Goal: Task Accomplishment & Management: Manage account settings

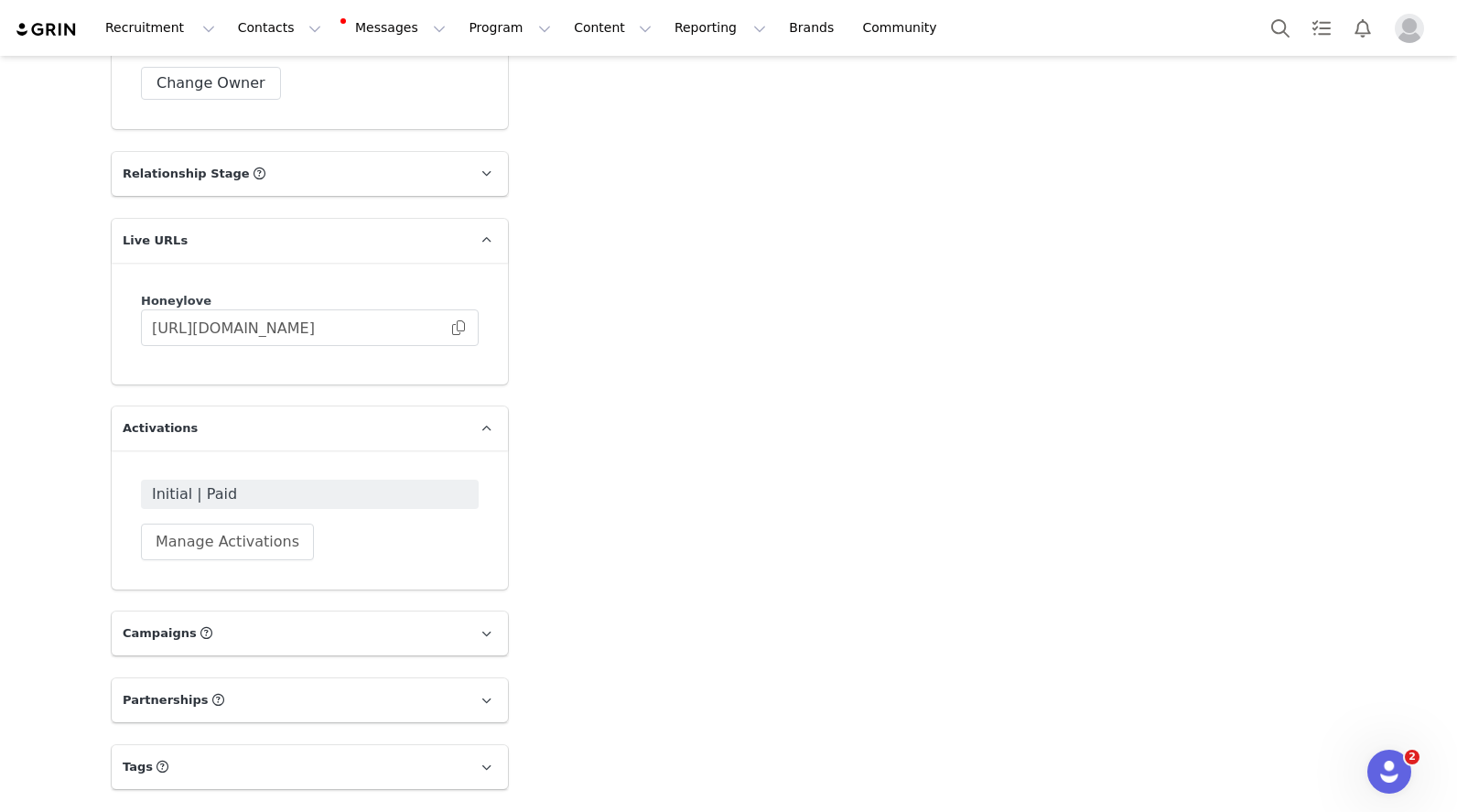
scroll to position [1718, 0]
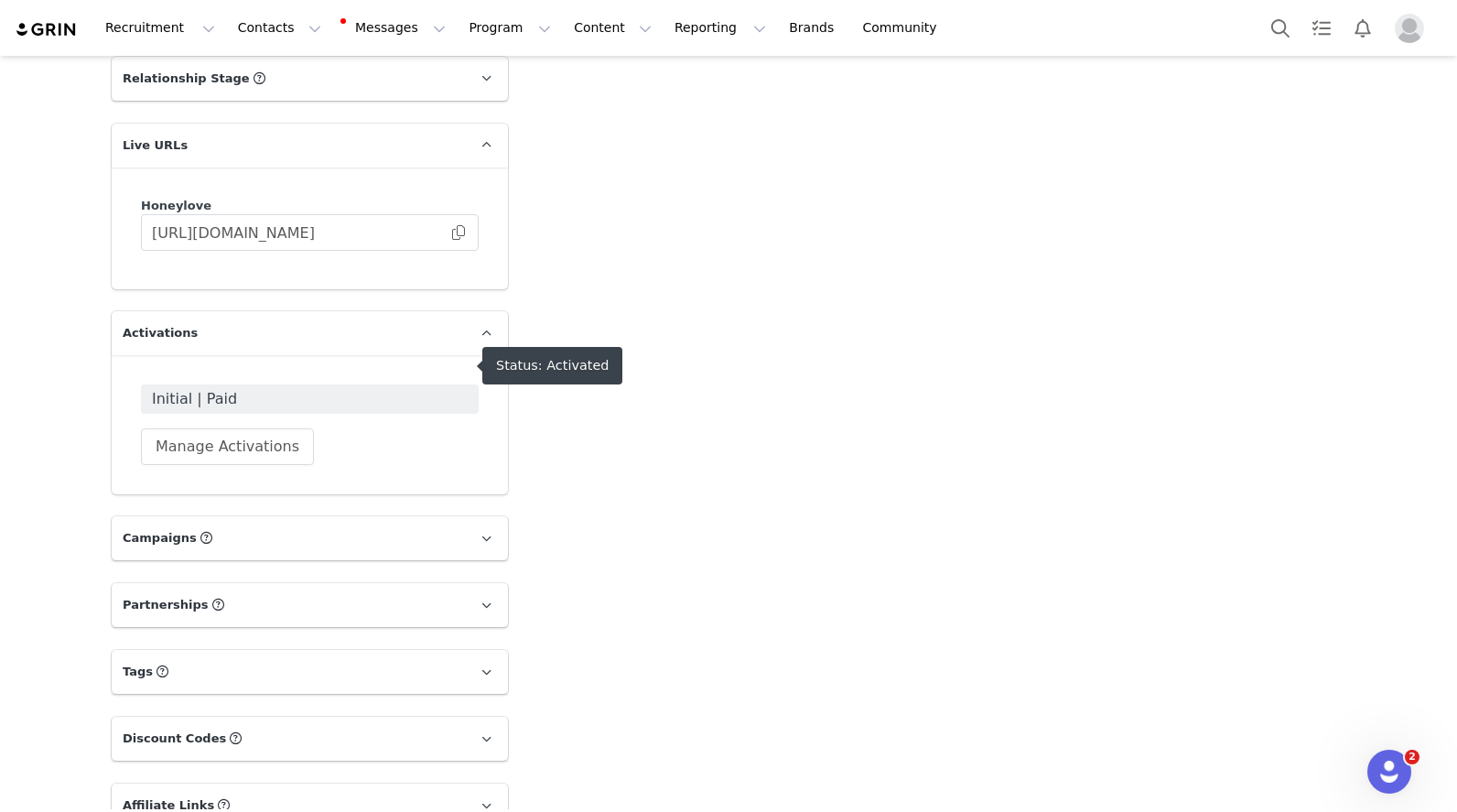
click at [212, 388] on span "Initial | Paid" at bounding box center [310, 399] width 316 height 22
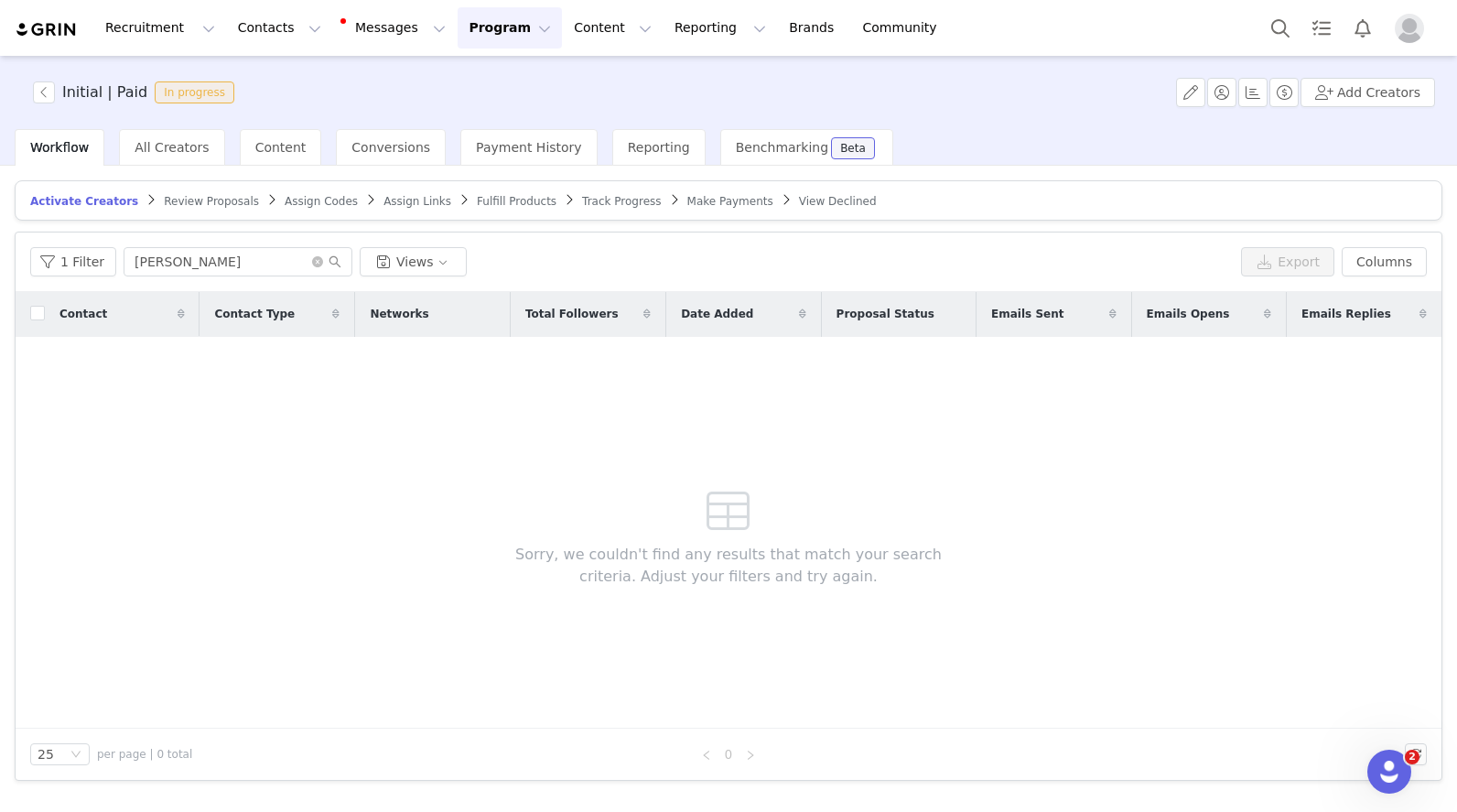
click at [182, 128] on div "Initial | Paid In progress Add Creators" at bounding box center [728, 92] width 1457 height 74
click at [182, 142] on span "All Creators" at bounding box center [171, 147] width 74 height 15
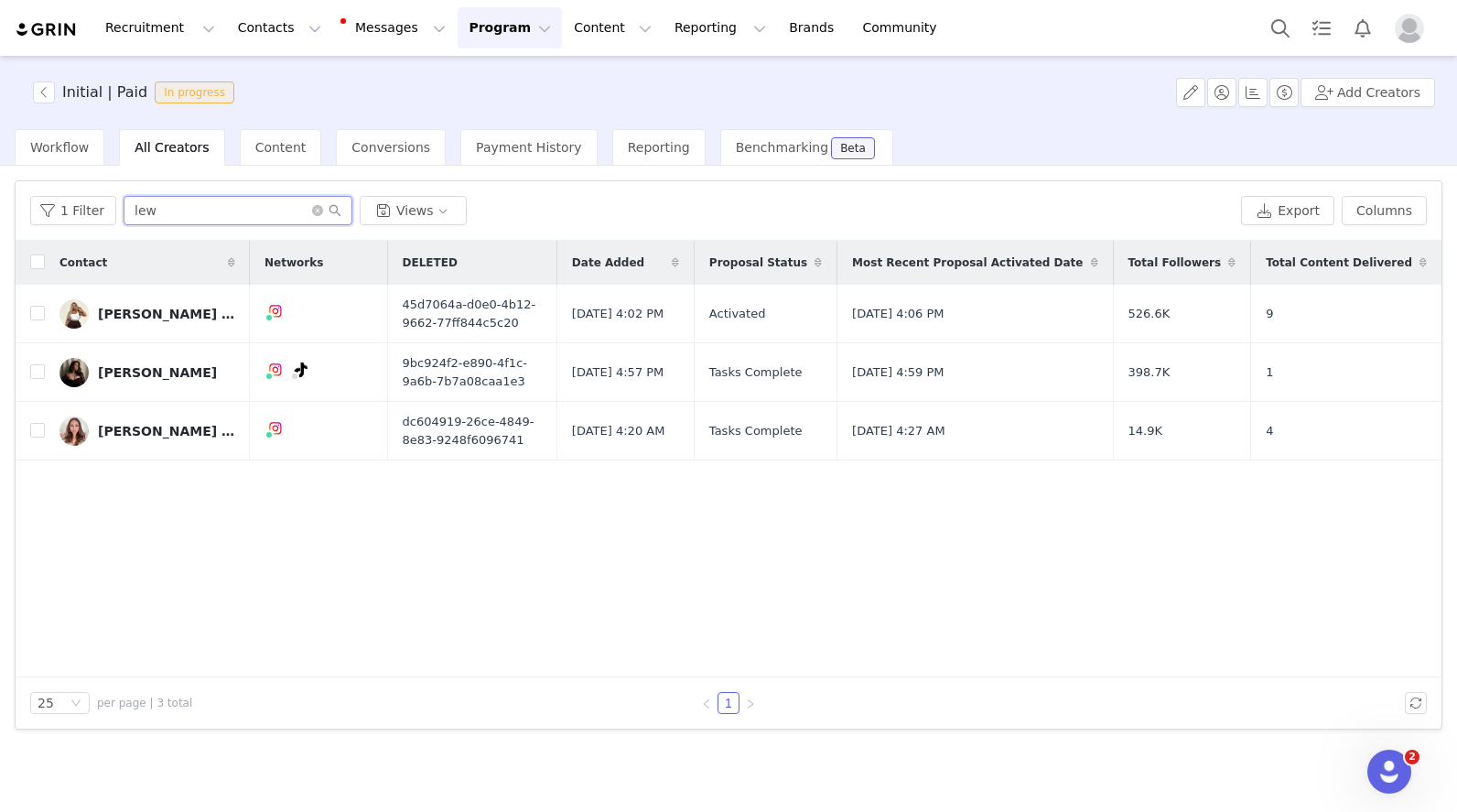
click at [181, 204] on input "lew" at bounding box center [238, 210] width 229 height 29
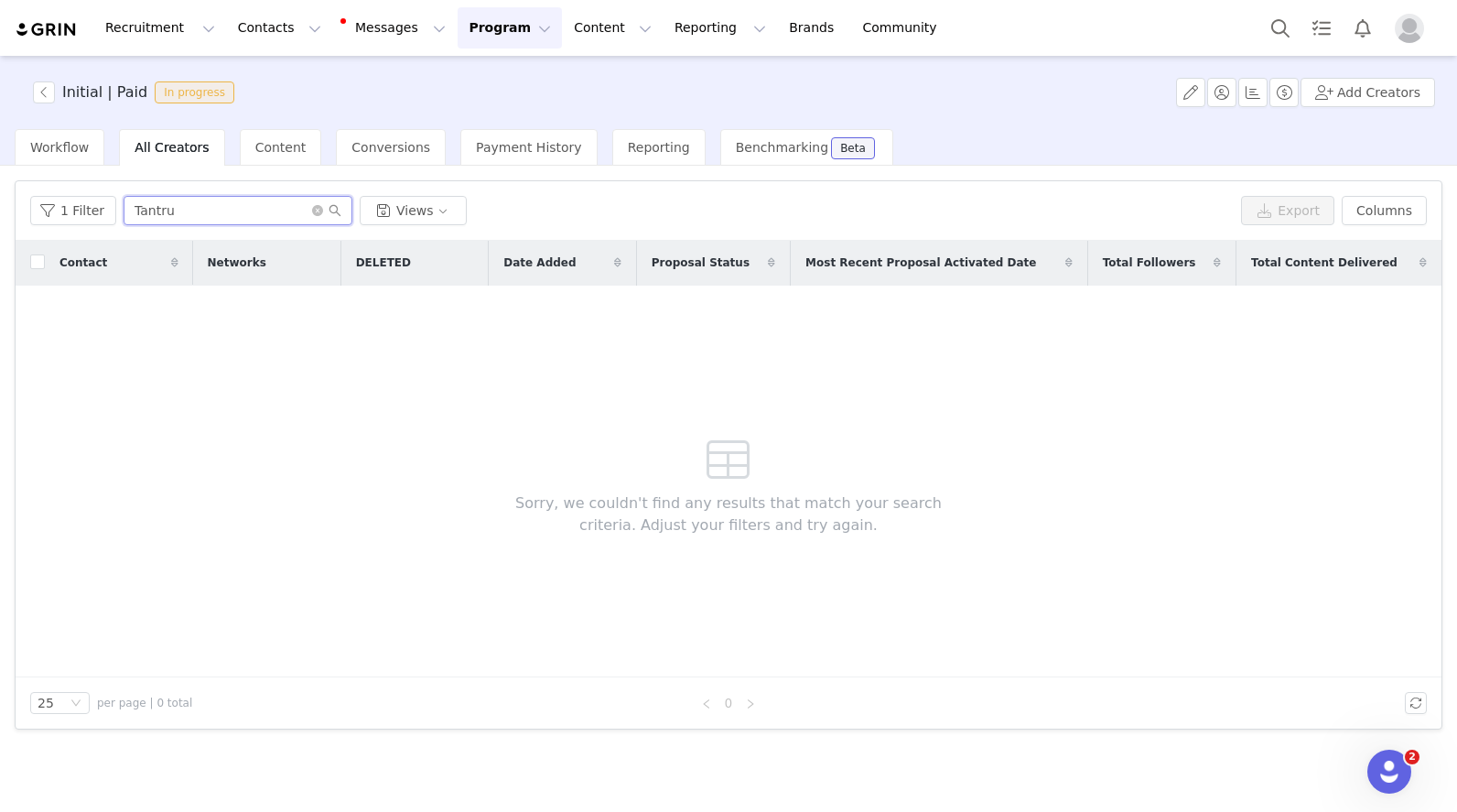
click at [170, 209] on input "Tantru" at bounding box center [238, 210] width 229 height 29
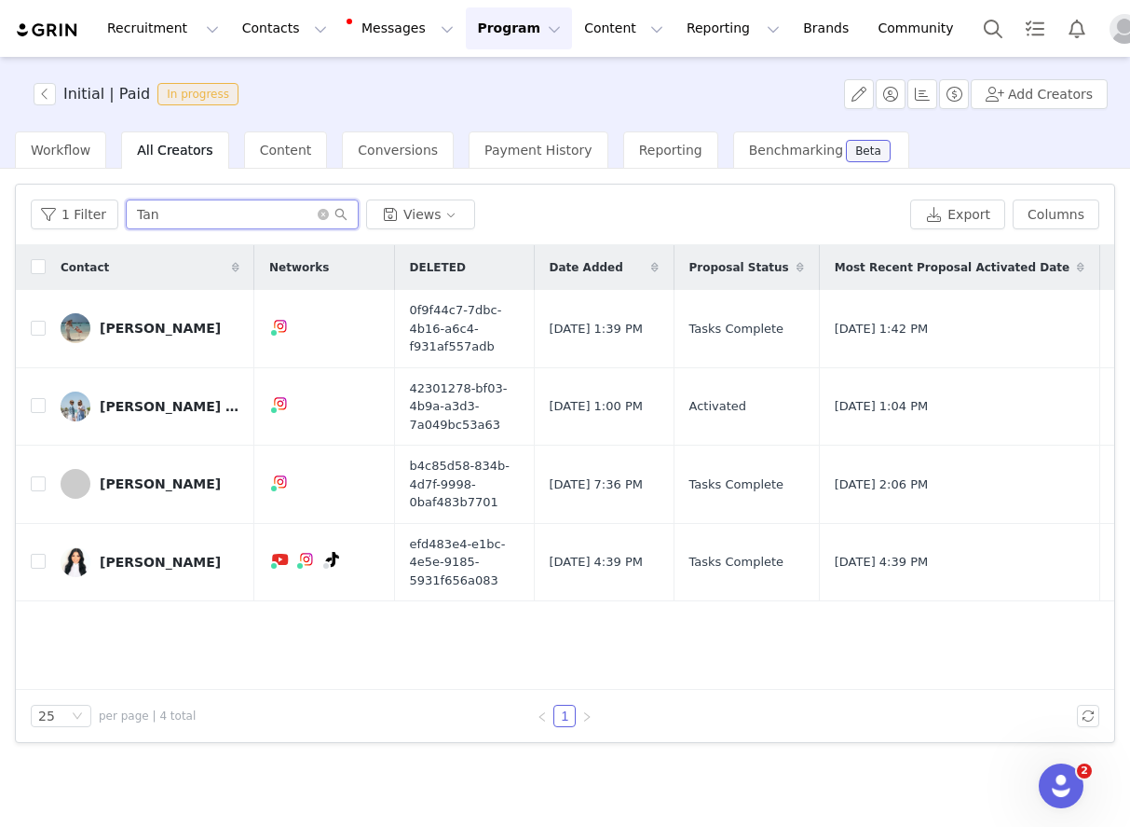
click at [282, 224] on input "Tan" at bounding box center [242, 214] width 233 height 30
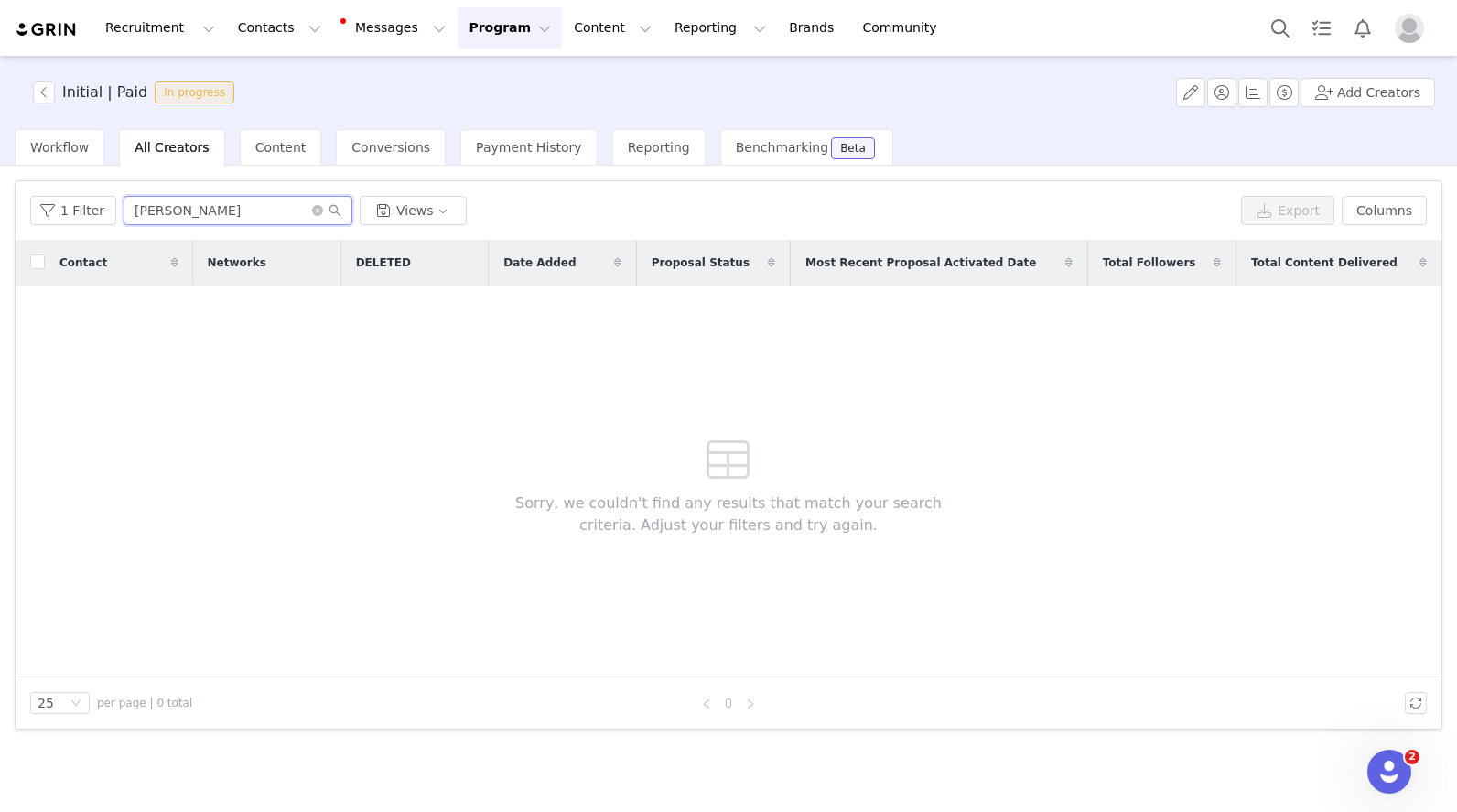
click at [229, 214] on input "Stepahnie" at bounding box center [238, 210] width 229 height 29
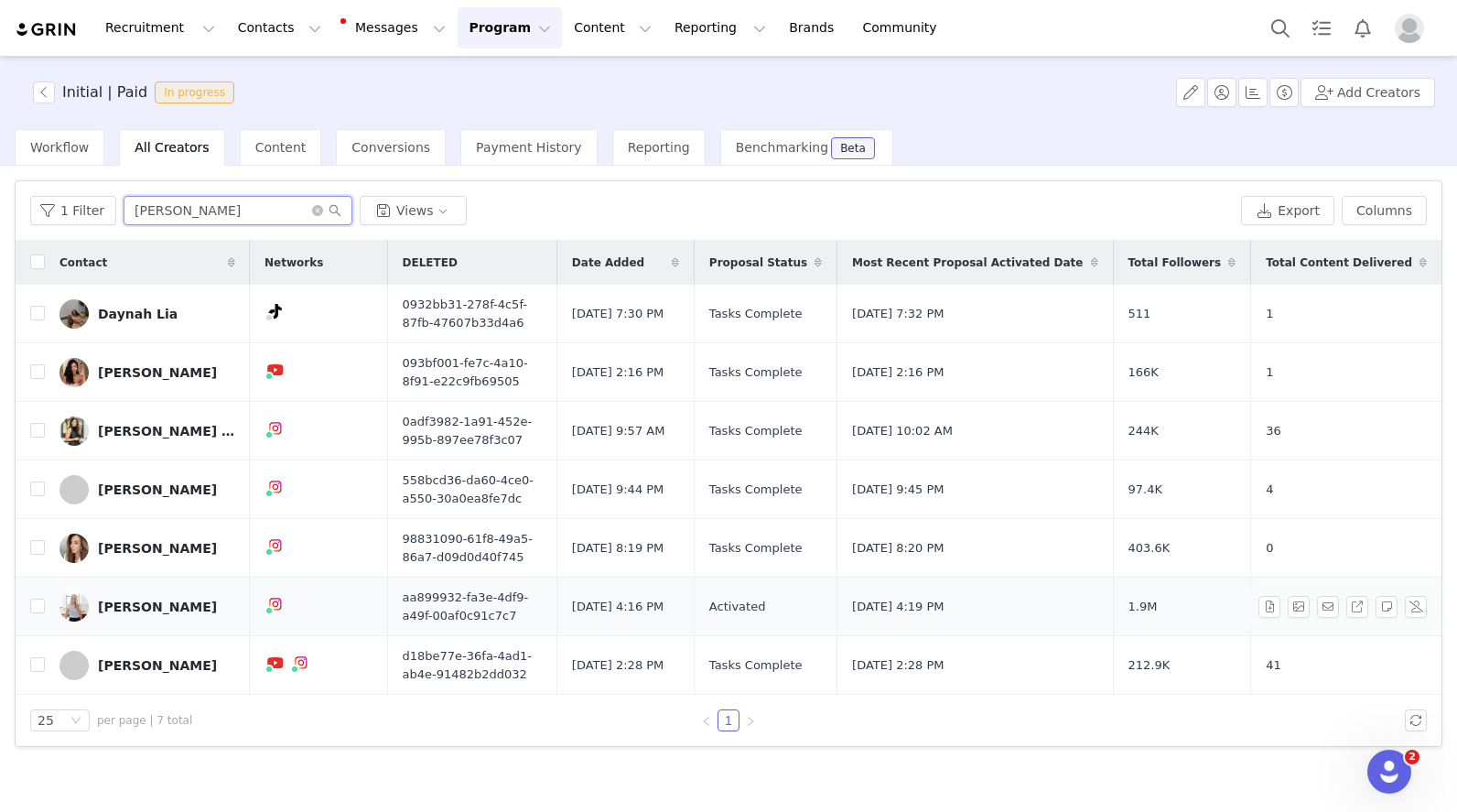
type input "[PERSON_NAME]"
click at [152, 612] on div "[PERSON_NAME]" at bounding box center [157, 606] width 119 height 15
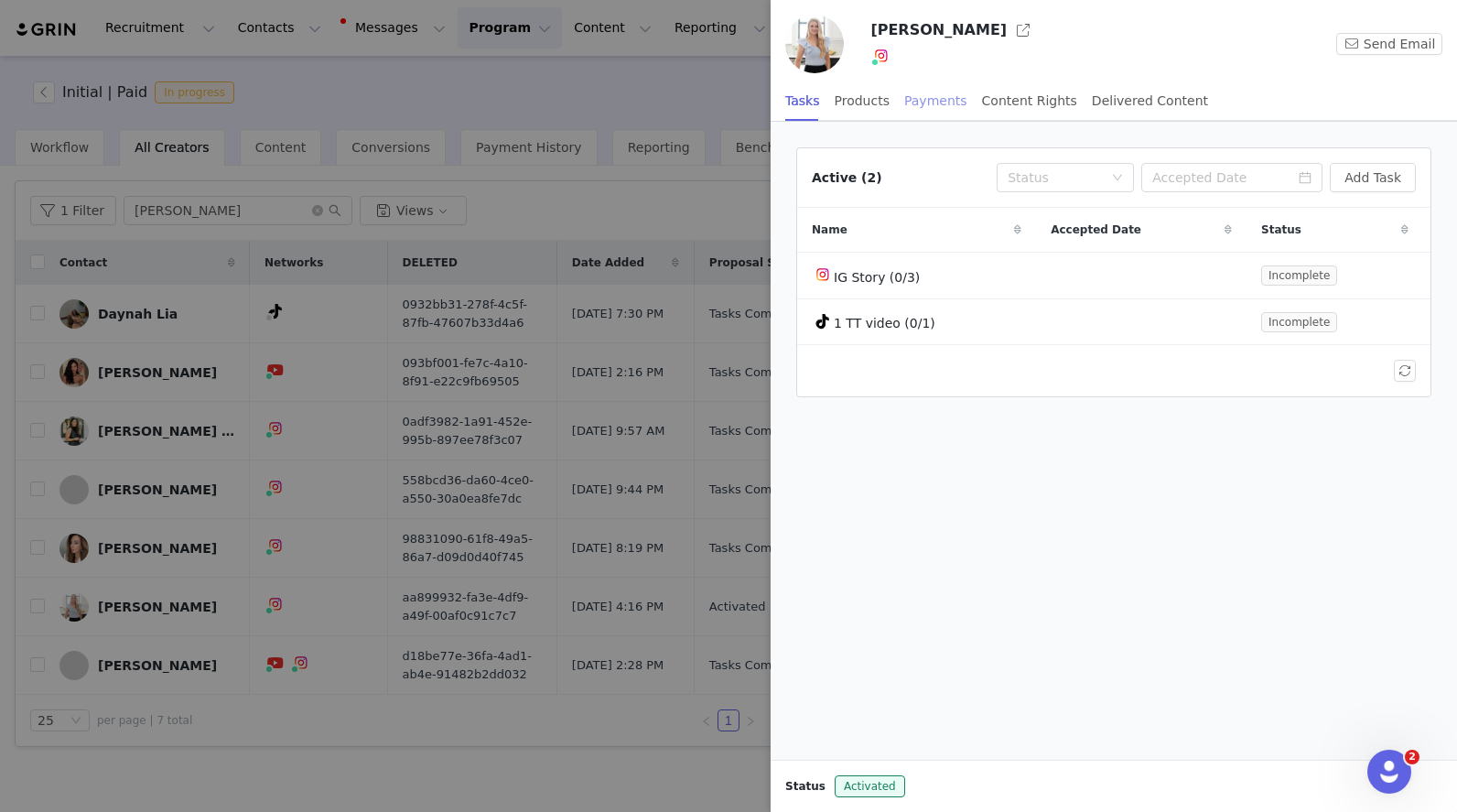
click at [916, 102] on div "Payments" at bounding box center [936, 101] width 63 height 41
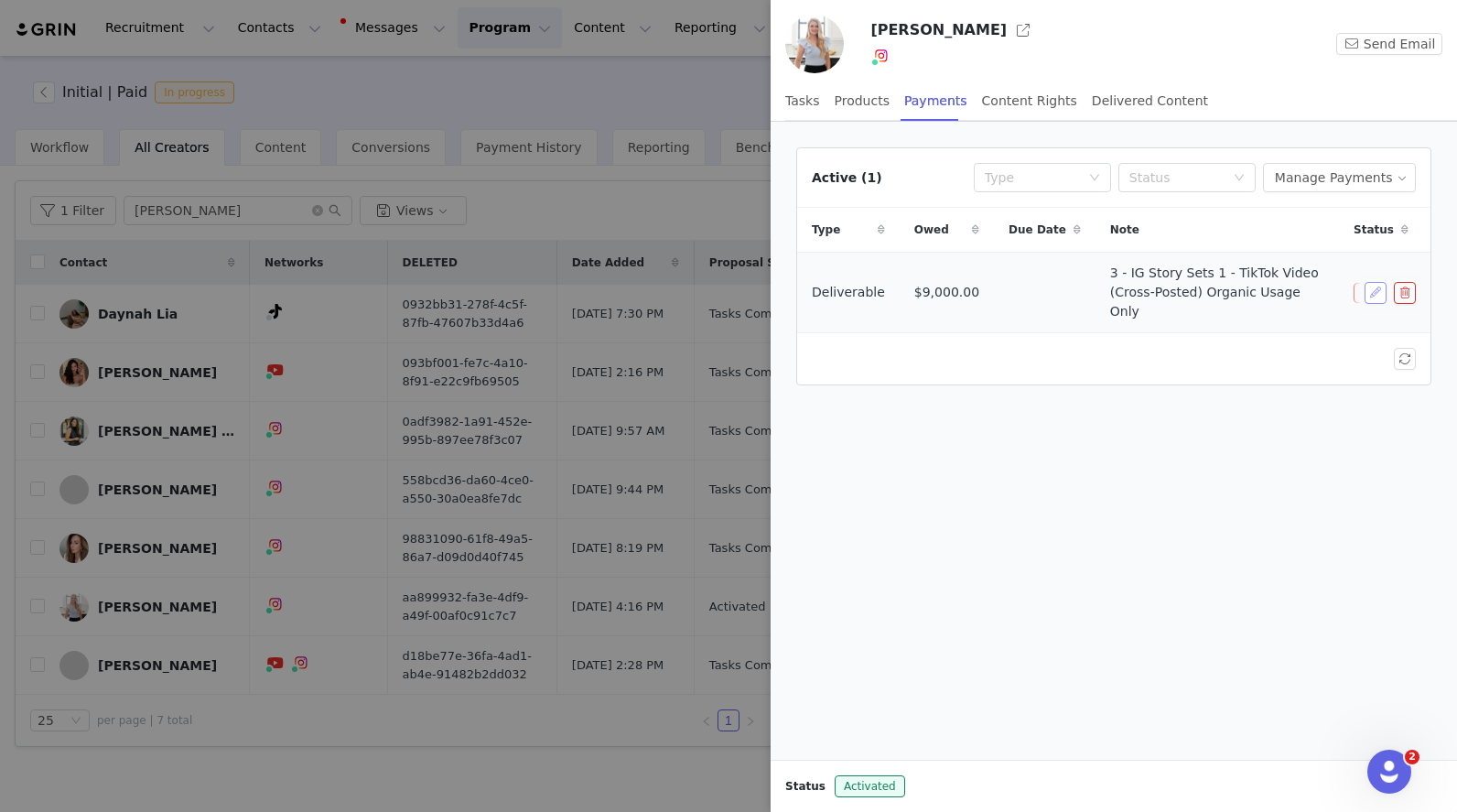
click at [1368, 292] on button "button" at bounding box center [1375, 293] width 22 height 22
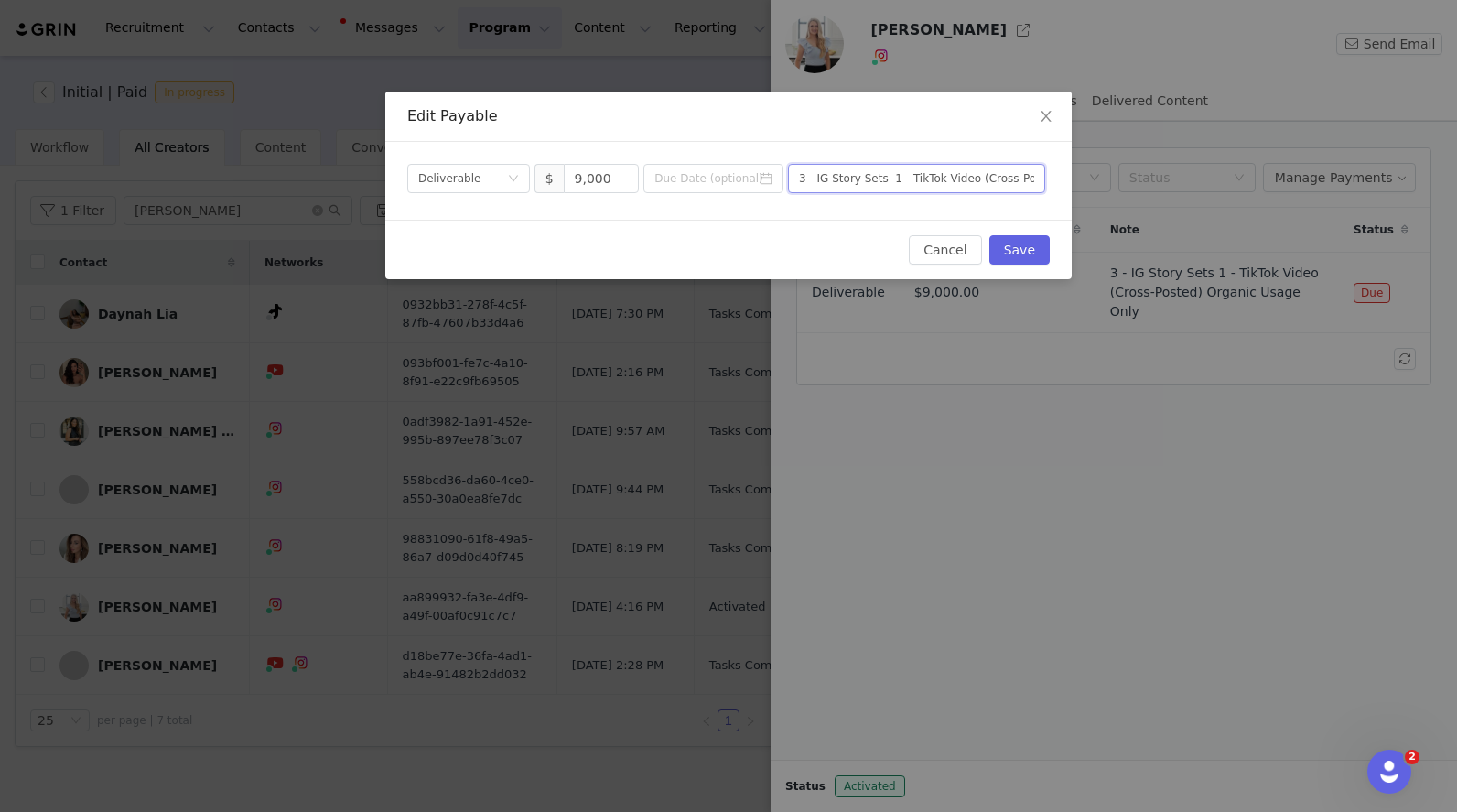
drag, startPoint x: 817, startPoint y: 183, endPoint x: 786, endPoint y: 182, distance: 31.0
click at [786, 182] on div "Payment Type Deliverable $ 9,000 3 - IG Story Sets 1 - TikTok Video (Cross-Post…" at bounding box center [727, 179] width 638 height 29
click at [887, 187] on input "IG Story Sets 1 - TikTok Video (Cross-Posted) Organic Usage Only" at bounding box center [916, 179] width 257 height 29
type input "IG Story + TT CrossPost - (October 2025)"
click at [726, 187] on input at bounding box center [713, 179] width 140 height 29
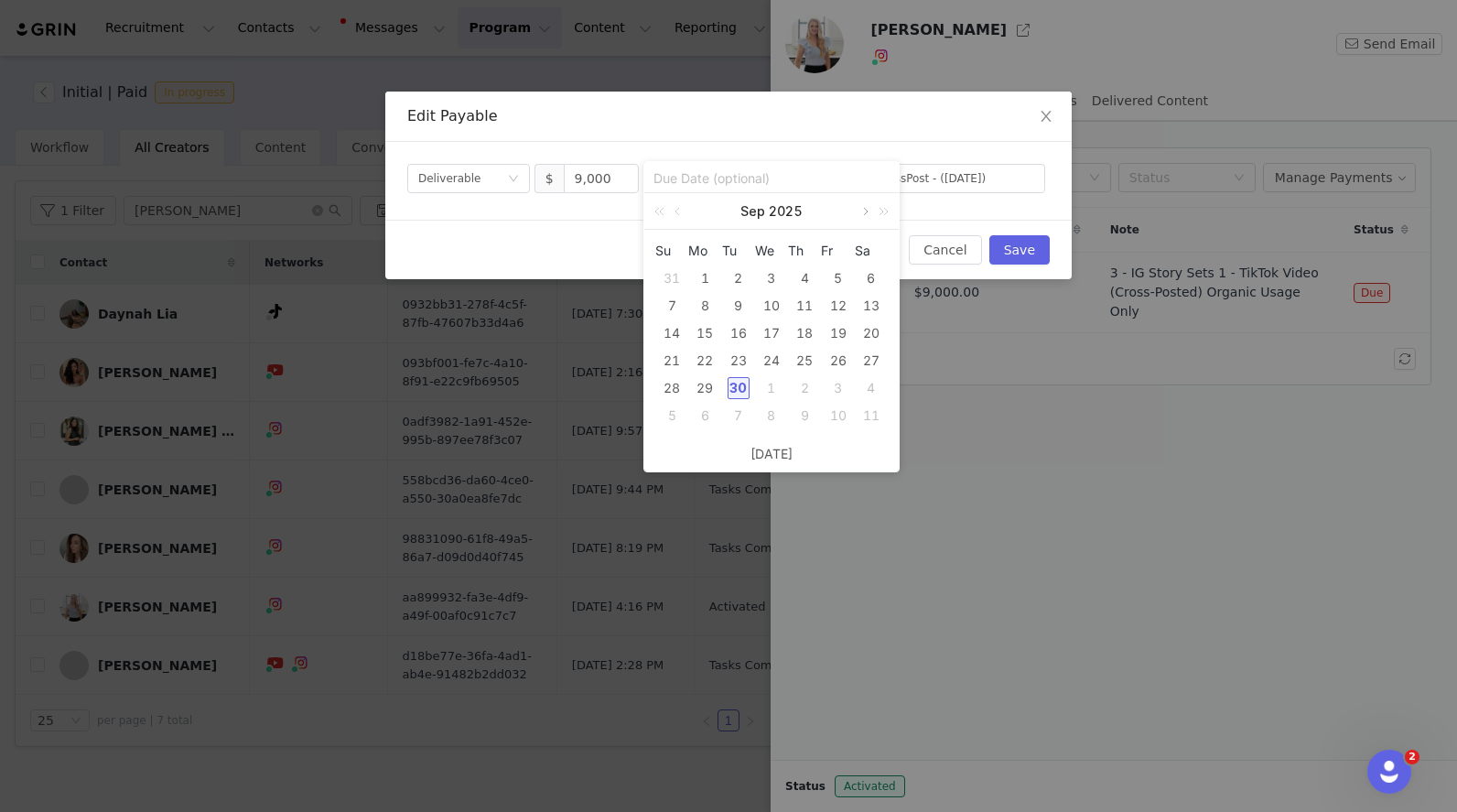
click at [864, 211] on link at bounding box center [863, 211] width 17 height 36
click at [837, 379] on div "31" at bounding box center [837, 388] width 22 height 22
type input "2025-10-31"
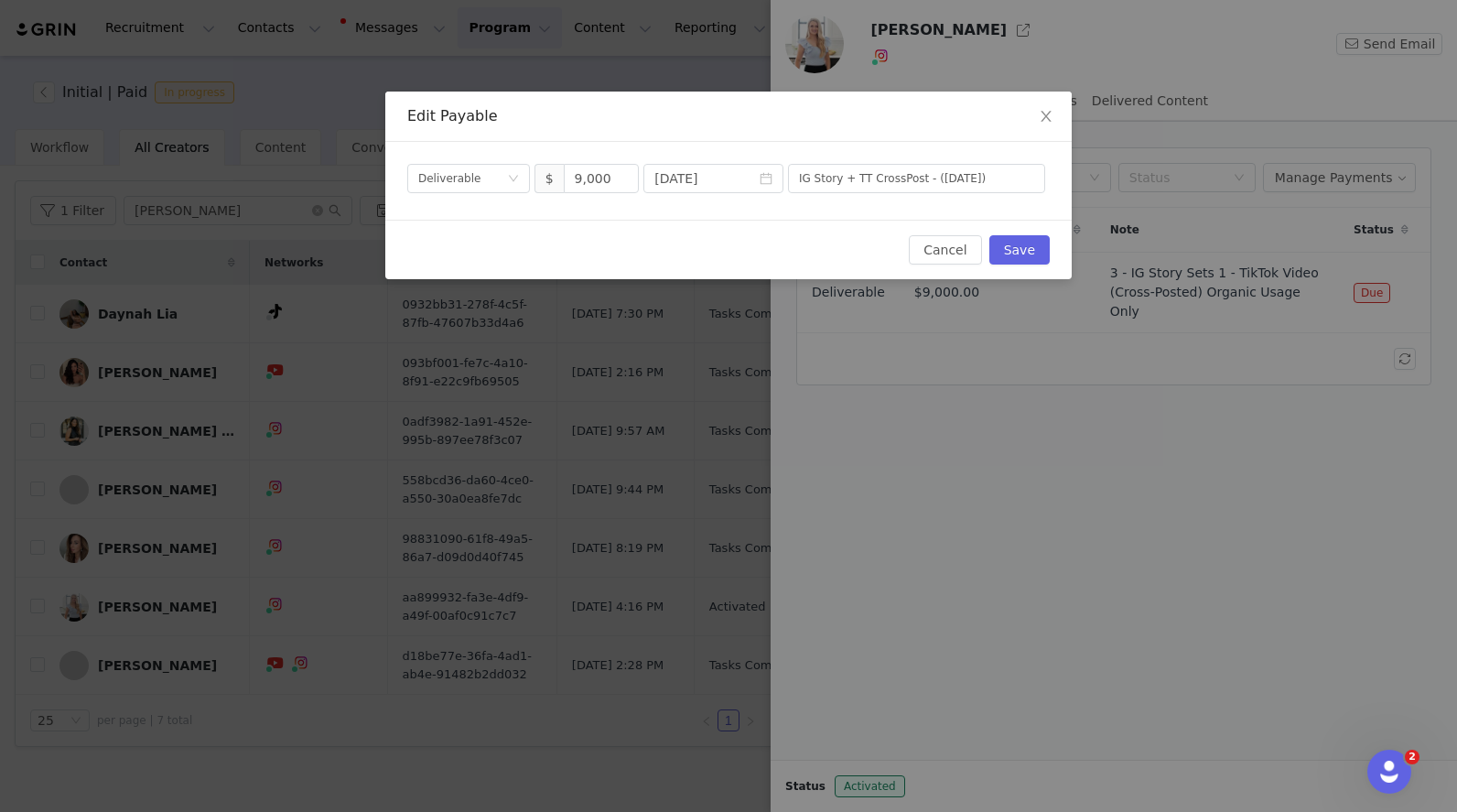
click at [548, 231] on div "Cancel Save" at bounding box center [728, 249] width 686 height 60
click at [1014, 251] on button "Save" at bounding box center [1019, 250] width 61 height 29
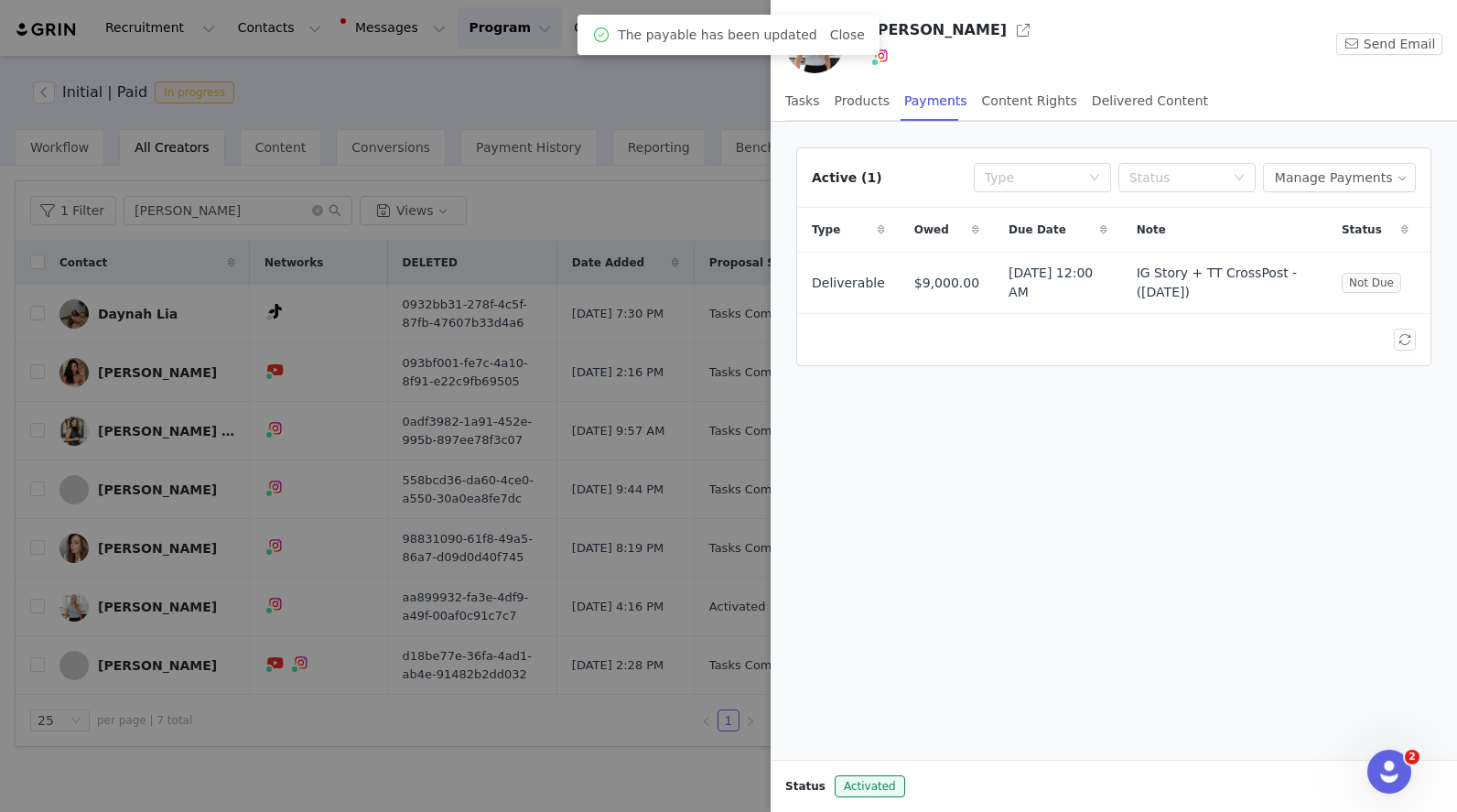
click at [1010, 439] on div "Active (1) Type Status Manage Payments Type Owed Due Date Note Status Deliverab…" at bounding box center [1113, 441] width 686 height 638
click at [659, 114] on div at bounding box center [728, 406] width 1457 height 812
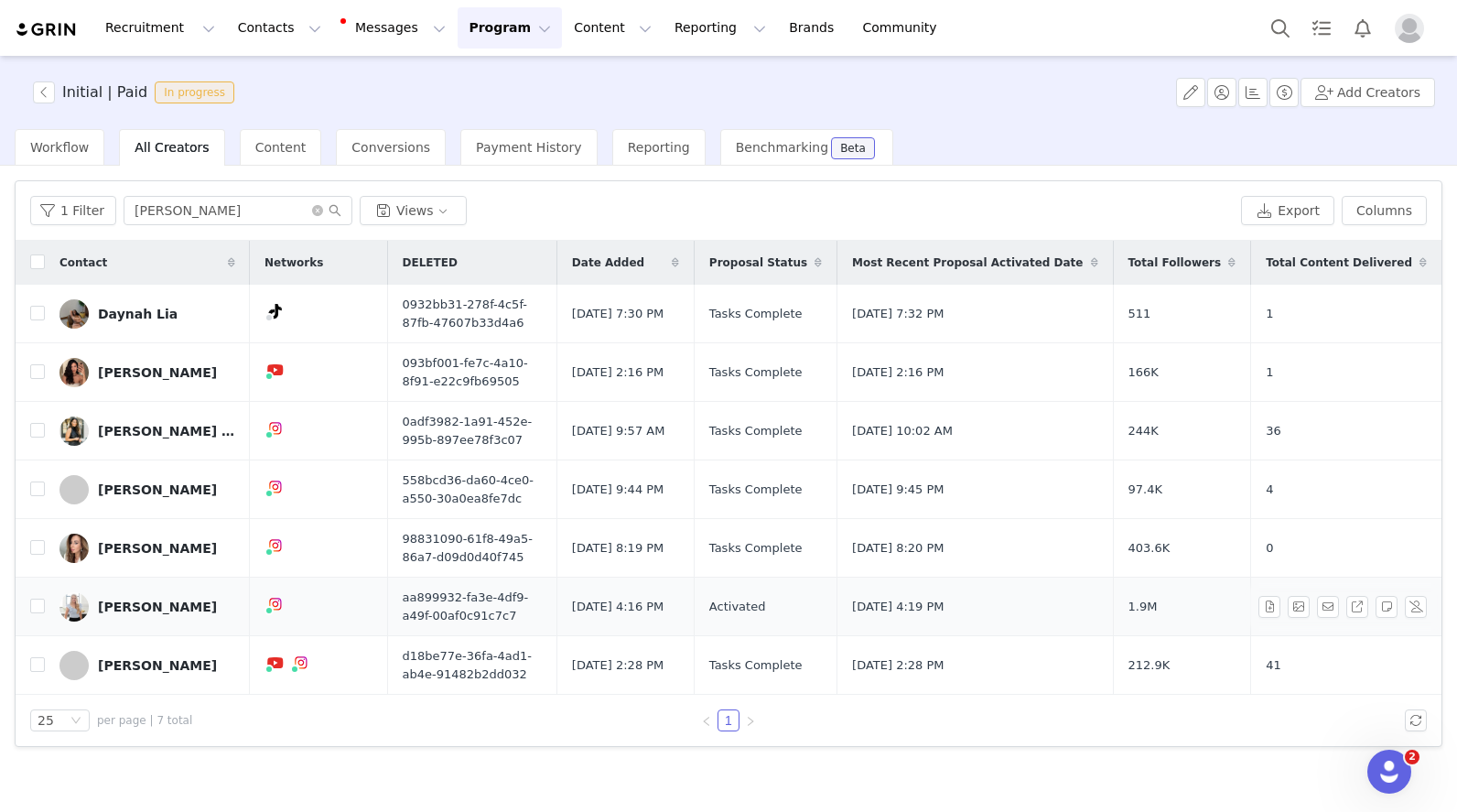
click at [81, 598] on img at bounding box center [75, 607] width 29 height 29
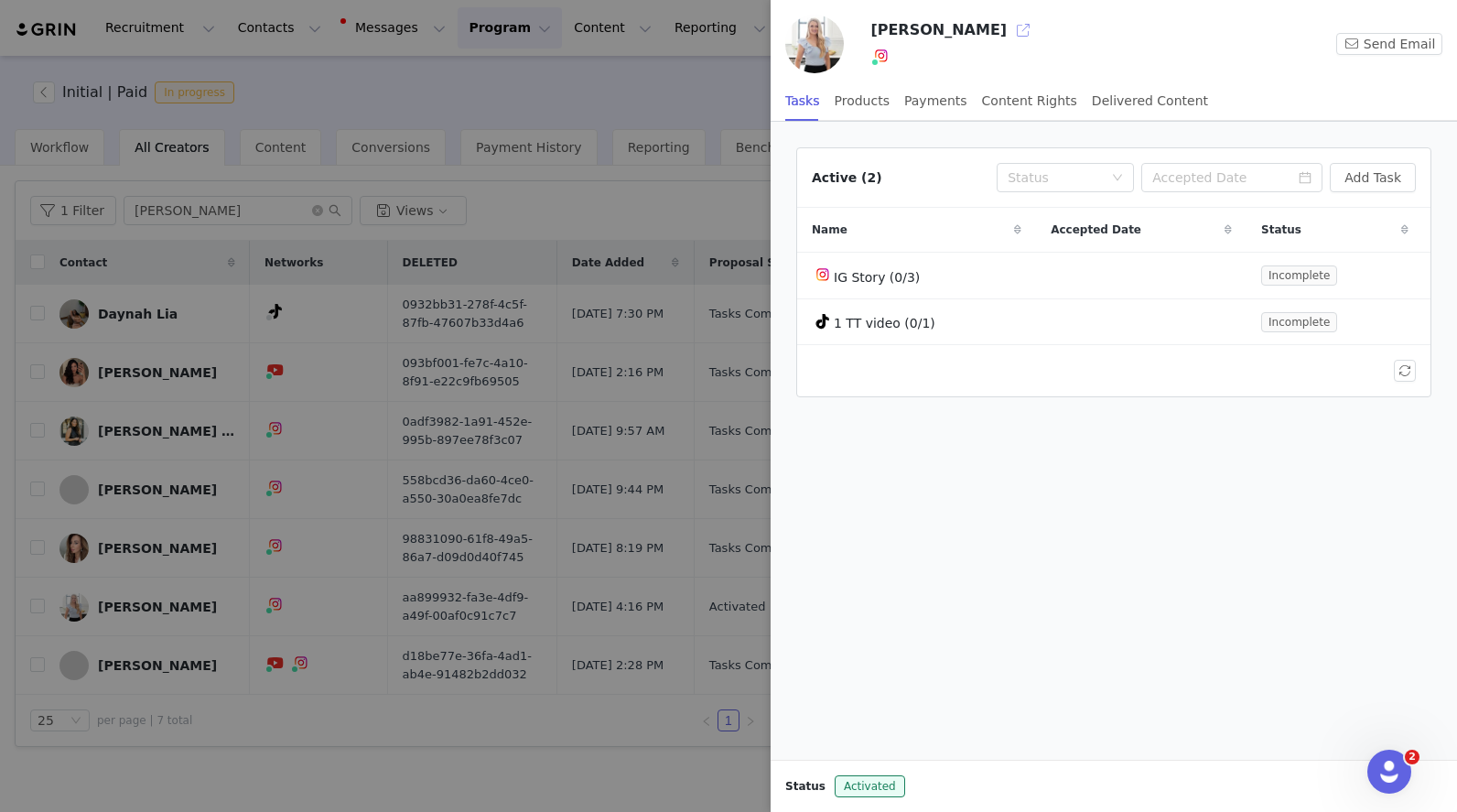
click at [1014, 39] on button "button" at bounding box center [1023, 30] width 29 height 29
